Goal: Task Accomplishment & Management: Use online tool/utility

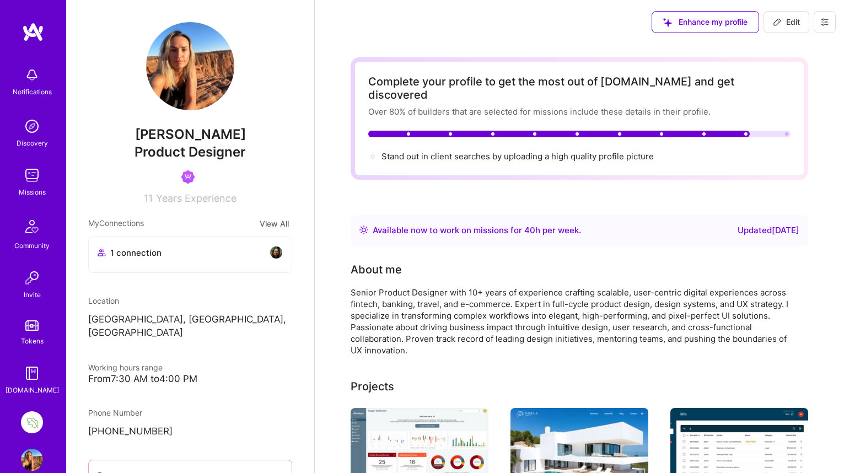
click at [30, 424] on img at bounding box center [32, 422] width 22 height 22
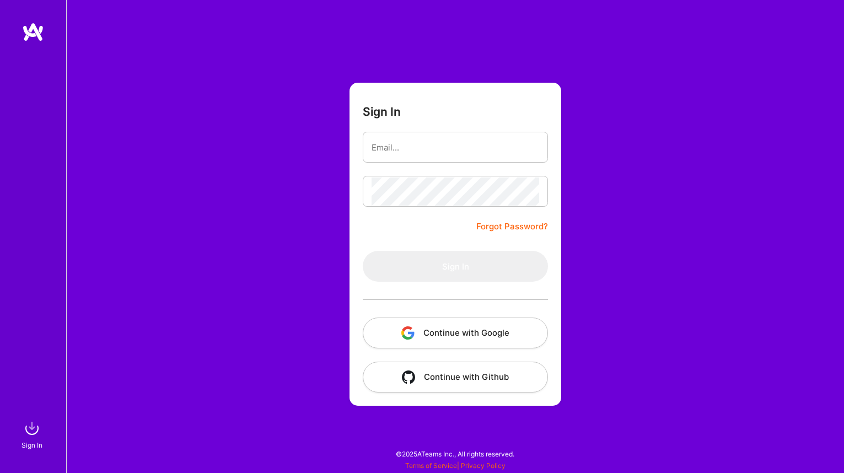
click at [452, 333] on button "Continue with Google" at bounding box center [455, 333] width 185 height 31
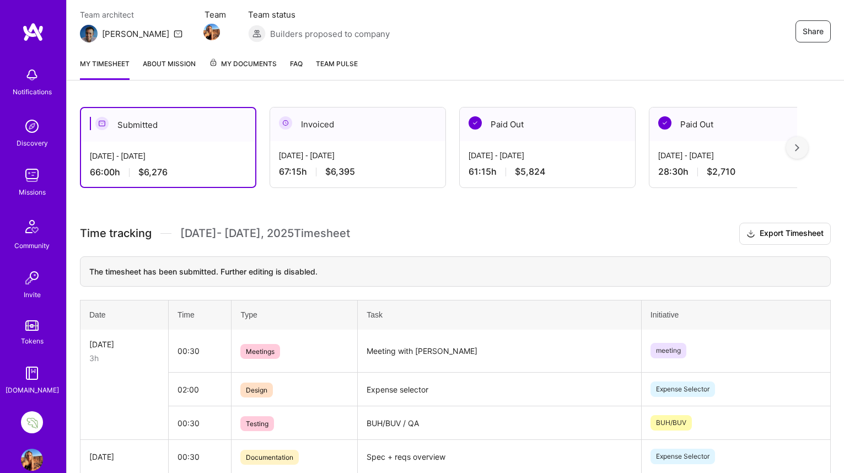
scroll to position [98, 0]
